Goal: Task Accomplishment & Management: Use online tool/utility

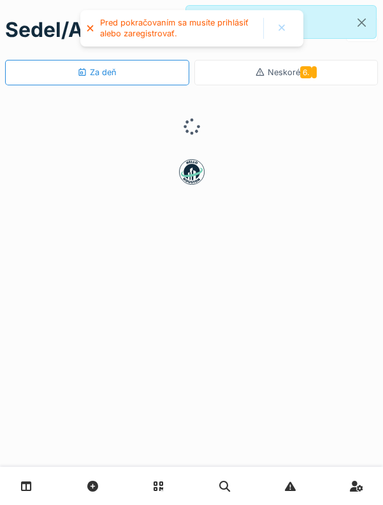
click at [278, 29] on div at bounding box center [281, 28] width 10 height 11
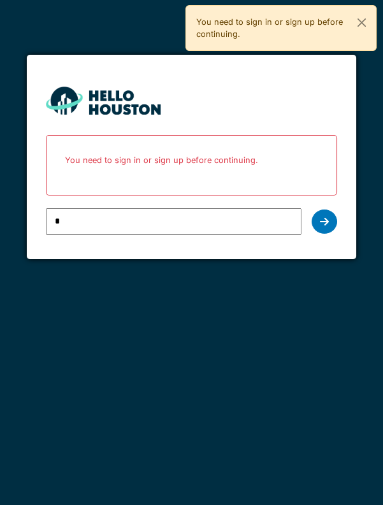
type input "**********"
click at [333, 221] on div at bounding box center [323, 221] width 25 height 24
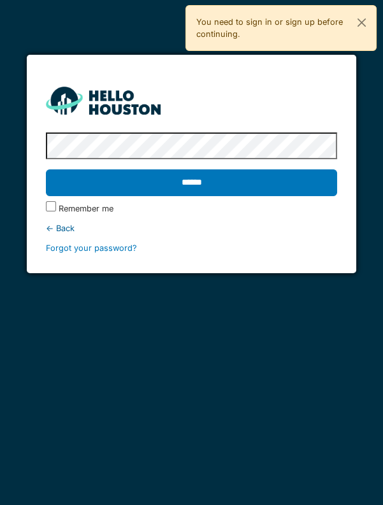
click at [233, 188] on input "******" at bounding box center [191, 182] width 291 height 27
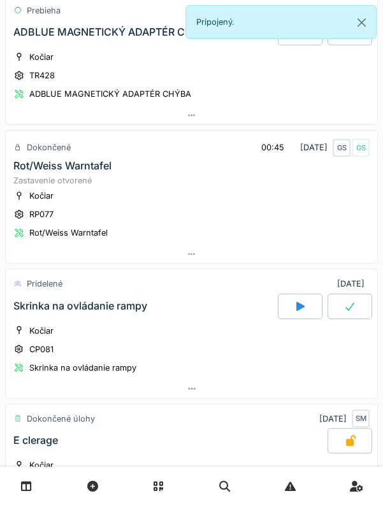
scroll to position [832, 0]
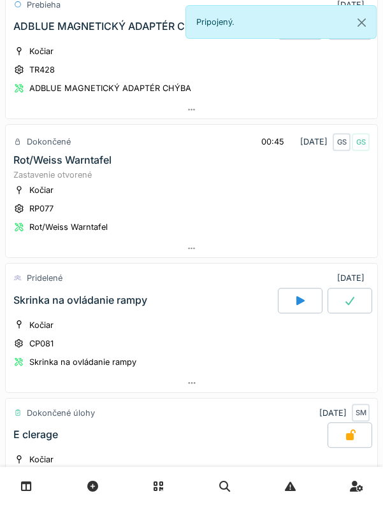
click at [341, 291] on div at bounding box center [349, 300] width 45 height 25
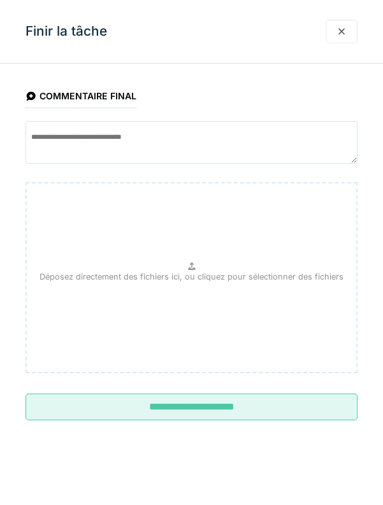
click at [210, 416] on input "**********" at bounding box center [191, 406] width 332 height 27
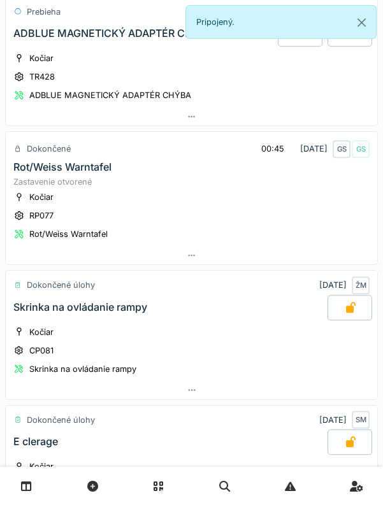
scroll to position [782, 0]
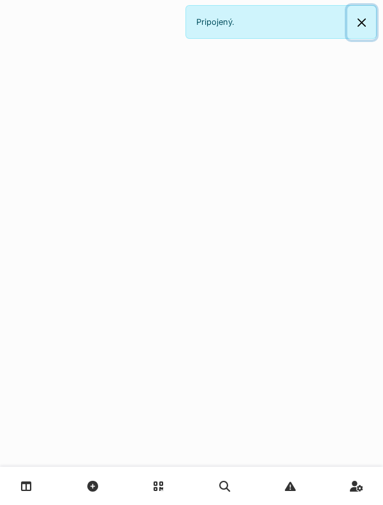
click at [363, 19] on button "Zatvoriť" at bounding box center [361, 23] width 29 height 34
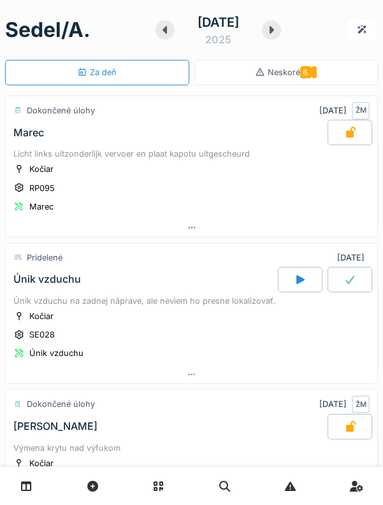
click at [281, 24] on div at bounding box center [271, 29] width 19 height 19
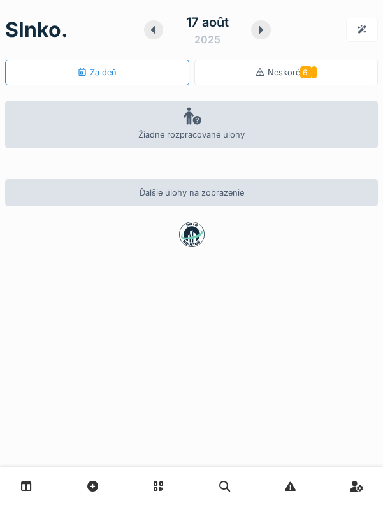
click at [259, 36] on div at bounding box center [260, 29] width 19 height 19
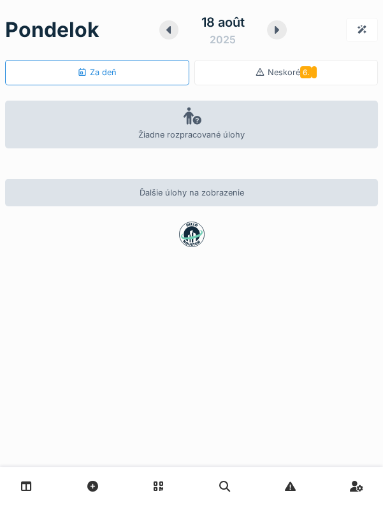
click at [272, 34] on icon at bounding box center [276, 30] width 13 height 10
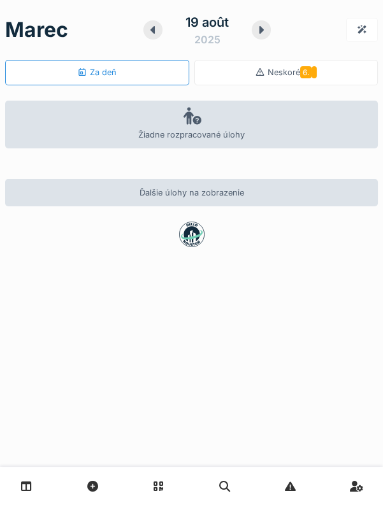
click at [150, 28] on icon at bounding box center [152, 30] width 13 height 10
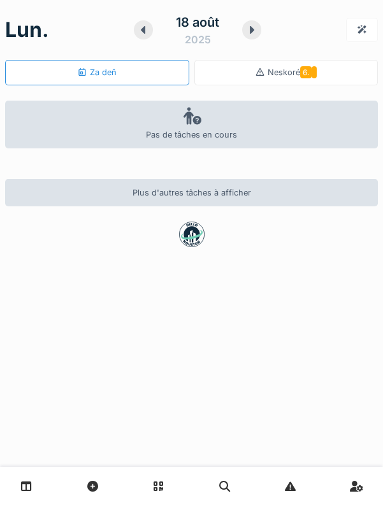
click at [143, 32] on div "lun. 18 août 2025" at bounding box center [191, 29] width 372 height 39
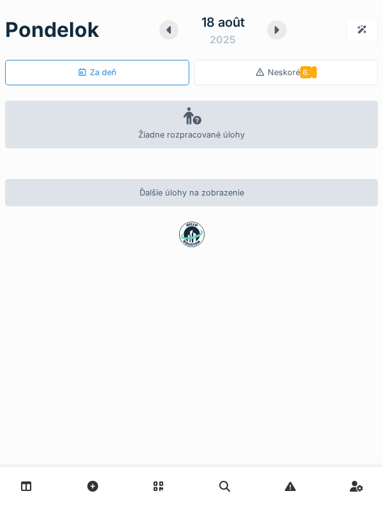
click at [162, 34] on icon at bounding box center [168, 30] width 13 height 10
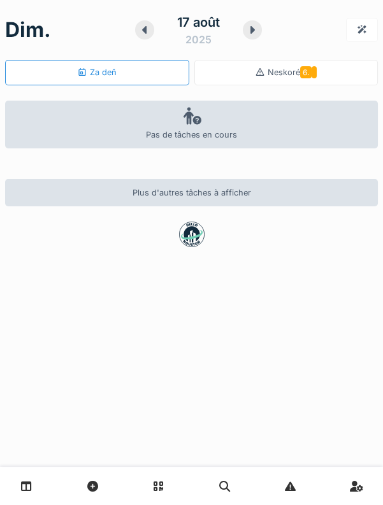
click at [143, 32] on icon at bounding box center [144, 30] width 13 height 10
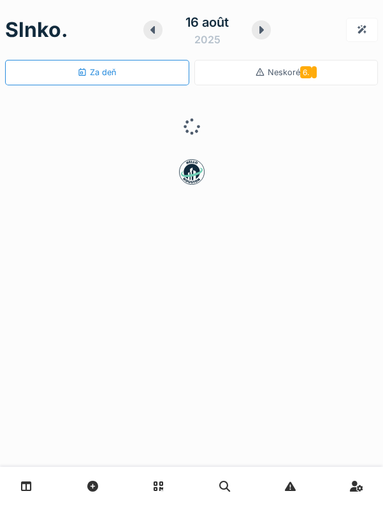
click at [151, 45] on div "16 août 2025" at bounding box center [206, 29] width 127 height 39
click at [143, 32] on div at bounding box center [152, 29] width 19 height 19
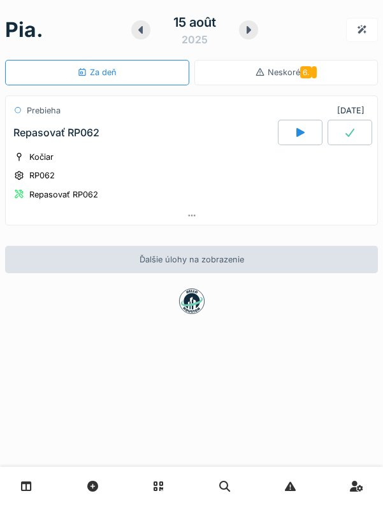
click at [246, 27] on icon at bounding box center [248, 30] width 13 height 10
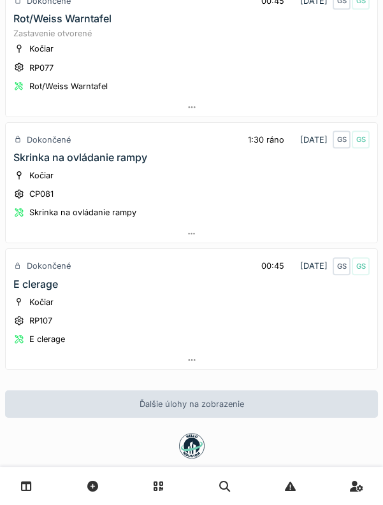
scroll to position [964, 0]
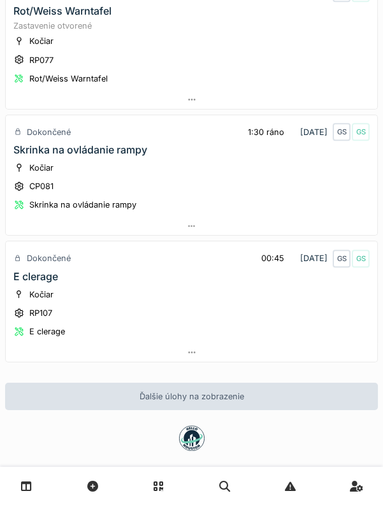
click at [48, 308] on font "RP107" at bounding box center [40, 313] width 23 height 10
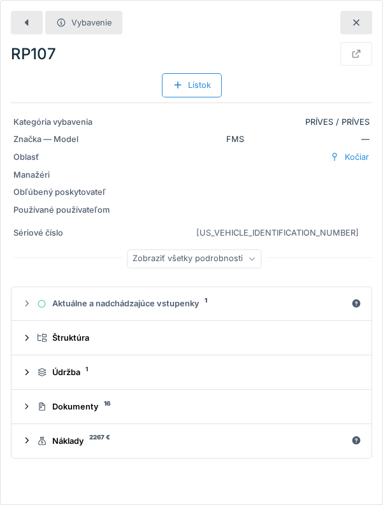
click at [62, 402] on font "Dokumenty" at bounding box center [75, 407] width 46 height 10
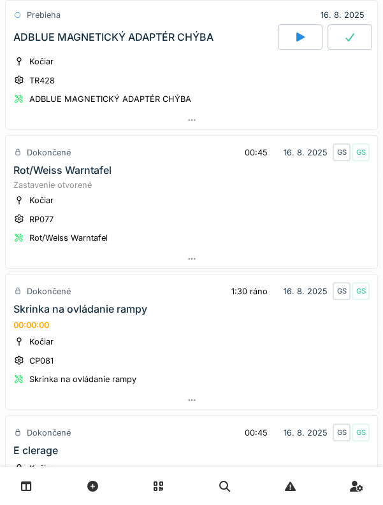
scroll to position [979, 0]
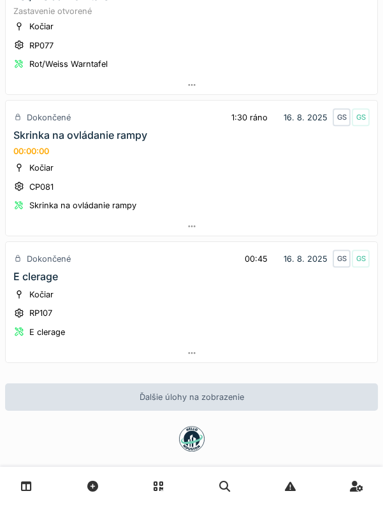
click at [38, 308] on font "RP107" at bounding box center [40, 313] width 23 height 10
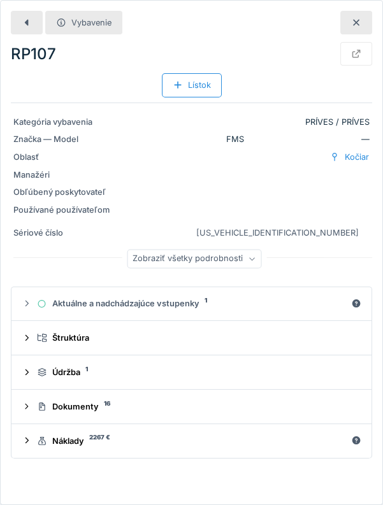
click at [360, 20] on icon at bounding box center [356, 22] width 10 height 8
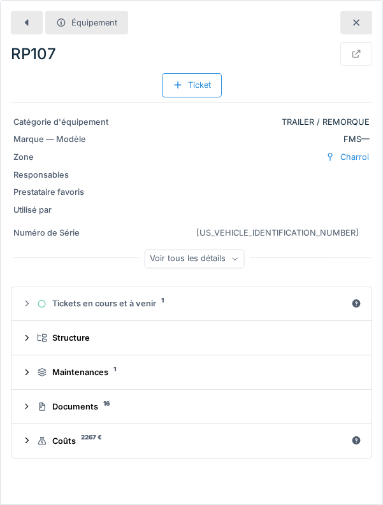
click at [356, 27] on div at bounding box center [356, 23] width 10 height 12
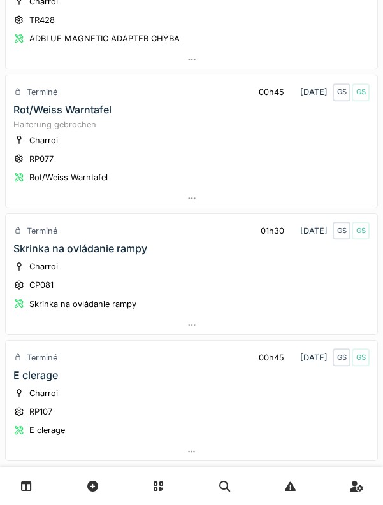
scroll to position [976, 0]
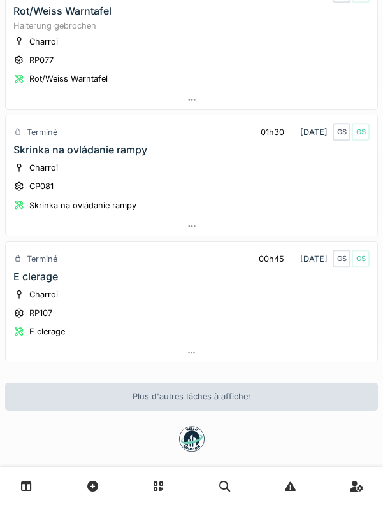
click at [34, 270] on div "E clerage" at bounding box center [35, 276] width 45 height 12
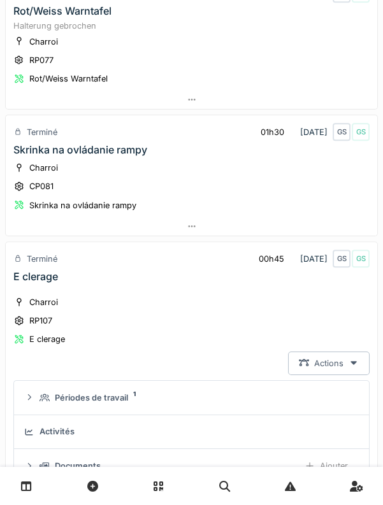
scroll to position [1153, 0]
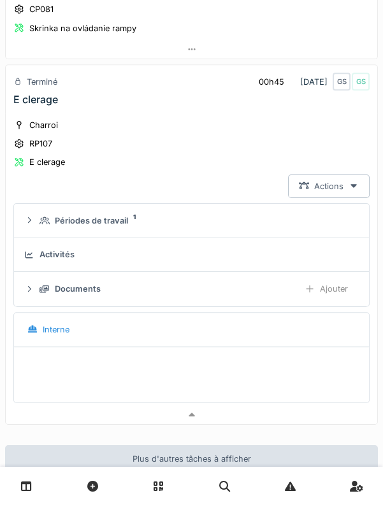
click at [360, 174] on div "Actions" at bounding box center [328, 186] width 81 height 24
